Goal: Task Accomplishment & Management: Use online tool/utility

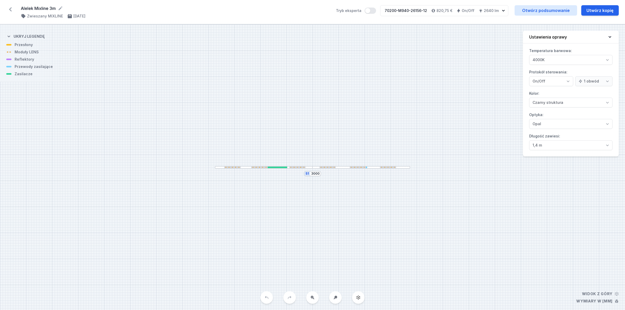
select select "4000"
select select "2"
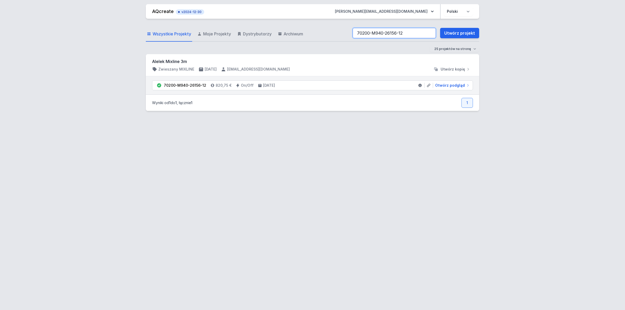
drag, startPoint x: 412, startPoint y: 28, endPoint x: 121, endPoint y: 41, distance: 290.8
click at [121, 41] on div "AQcreate v2024-12-30 [EMAIL_ADDRESS][PERSON_NAME][DOMAIN_NAME] Polski English W…" at bounding box center [312, 155] width 625 height 310
paste input "1-M930-26159-13"
type input "70201-M930-26159-13"
click at [441, 84] on span "Otwórz podgląd" at bounding box center [450, 85] width 30 height 5
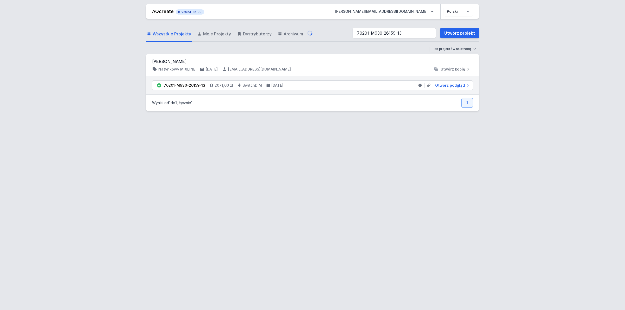
select select "3"
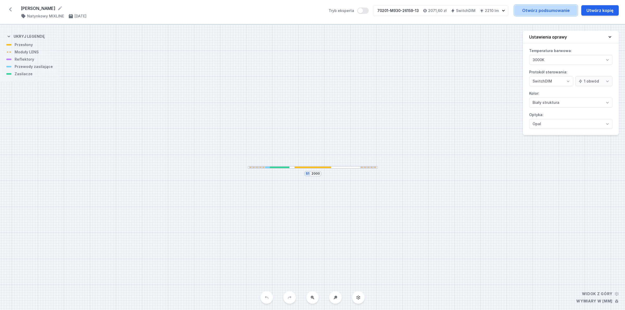
click at [555, 12] on link "Otwórz podsumowanie" at bounding box center [545, 10] width 62 height 10
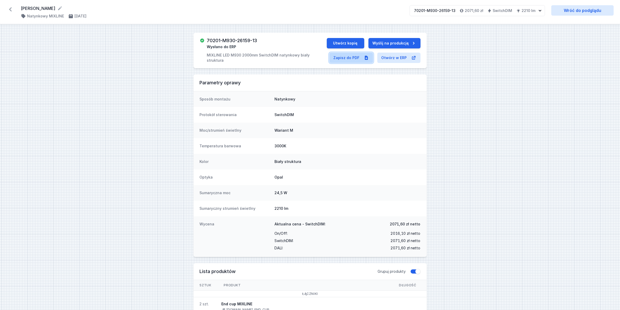
click at [349, 57] on link "Zapisz do PDF" at bounding box center [351, 58] width 44 height 10
